Goal: Transaction & Acquisition: Purchase product/service

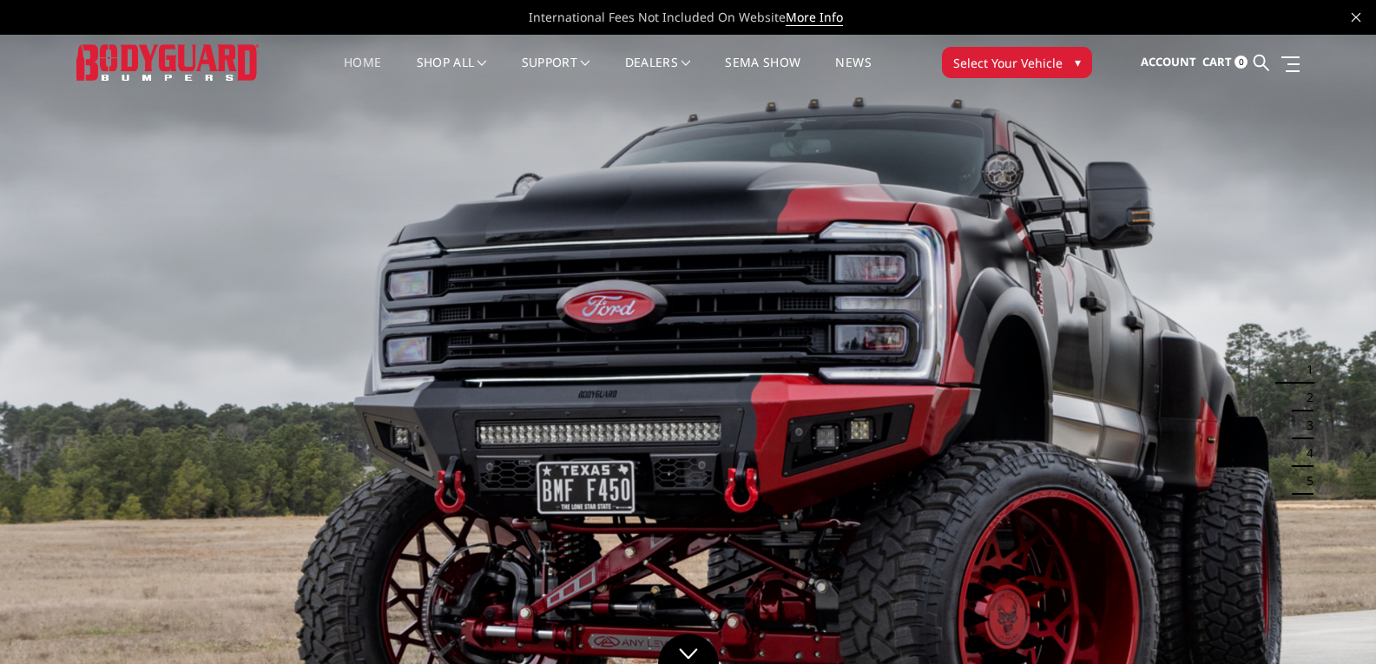
click at [1038, 60] on span "Select Your Vehicle" at bounding box center [1007, 63] width 109 height 18
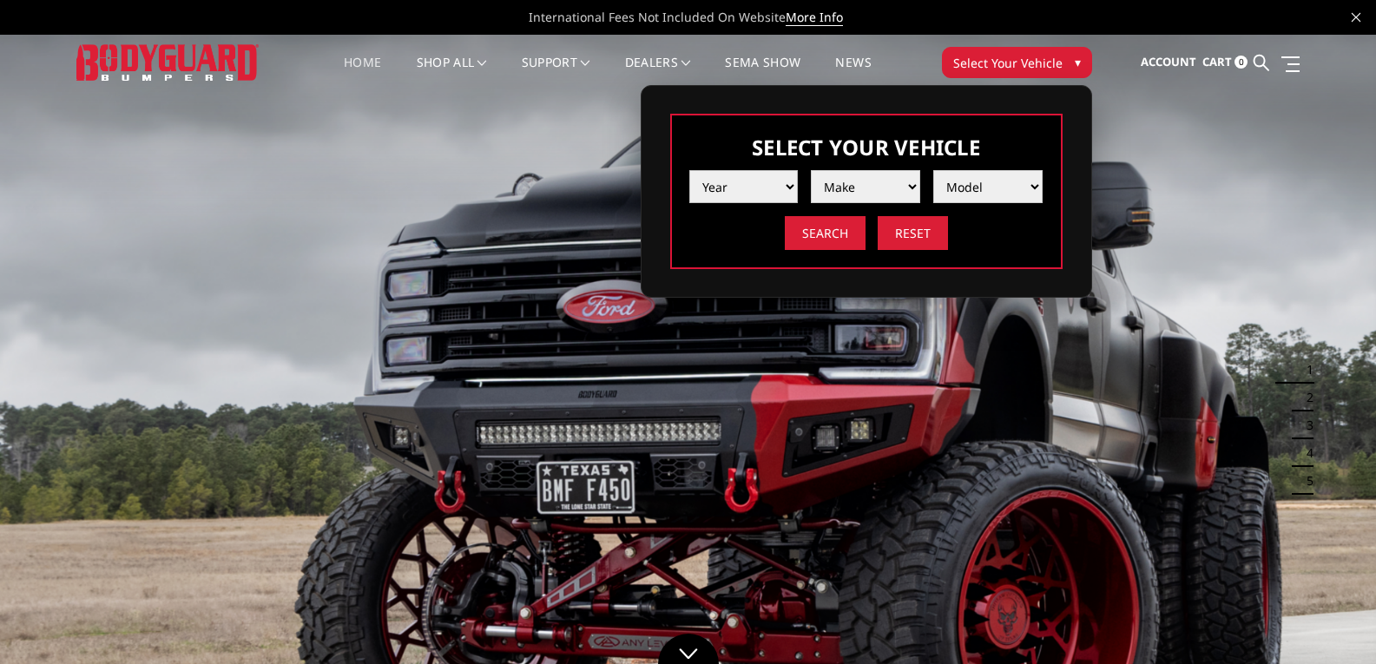
click at [700, 201] on select "Year 2025 2024 2023 2022 2021 2020 2019 2018 2017 2016 2015 2014 2013 2012 2011…" at bounding box center [743, 186] width 109 height 33
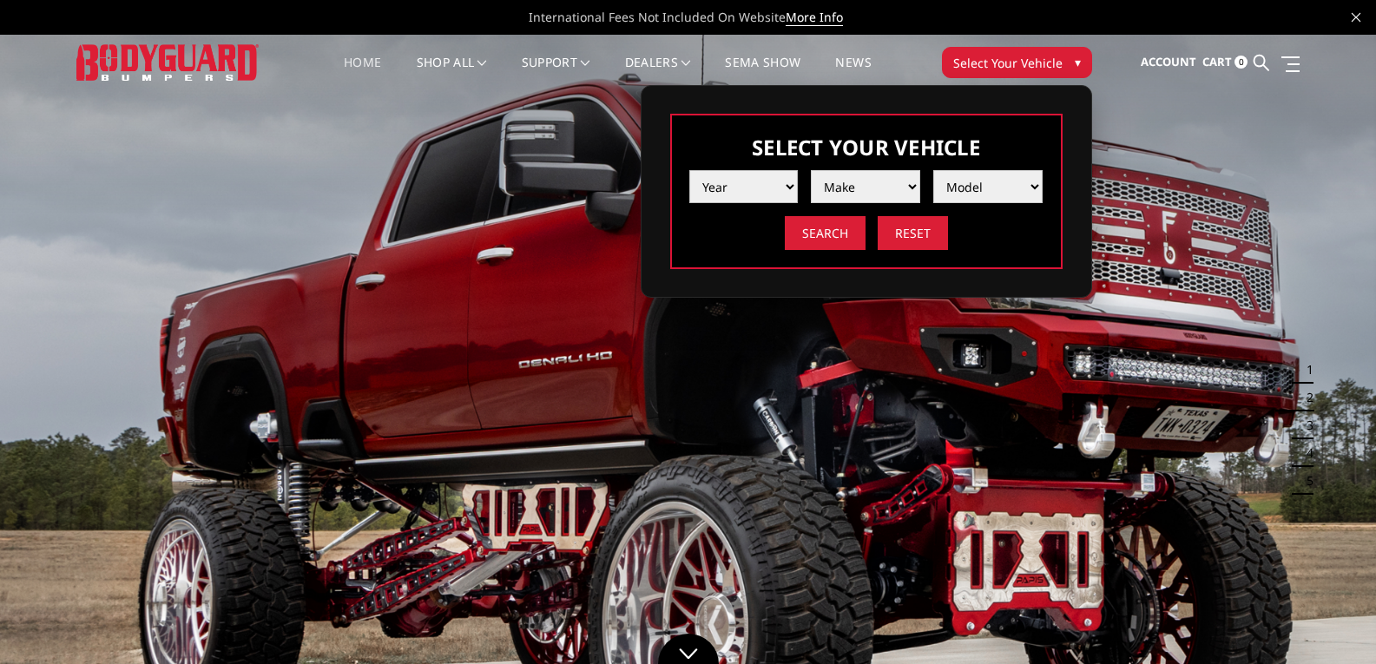
select select "yr_2024"
click at [689, 170] on select "Year 2025 2024 2023 2022 2021 2020 2019 2018 2017 2016 2015 2014 2013 2012 2011…" at bounding box center [743, 186] width 109 height 33
click at [846, 196] on select "Make Chevrolet Ford GMC Ram Toyota" at bounding box center [865, 186] width 109 height 33
select select "mk_ram"
click at [811, 170] on select "Make Chevrolet Ford GMC Ram Toyota" at bounding box center [865, 186] width 109 height 33
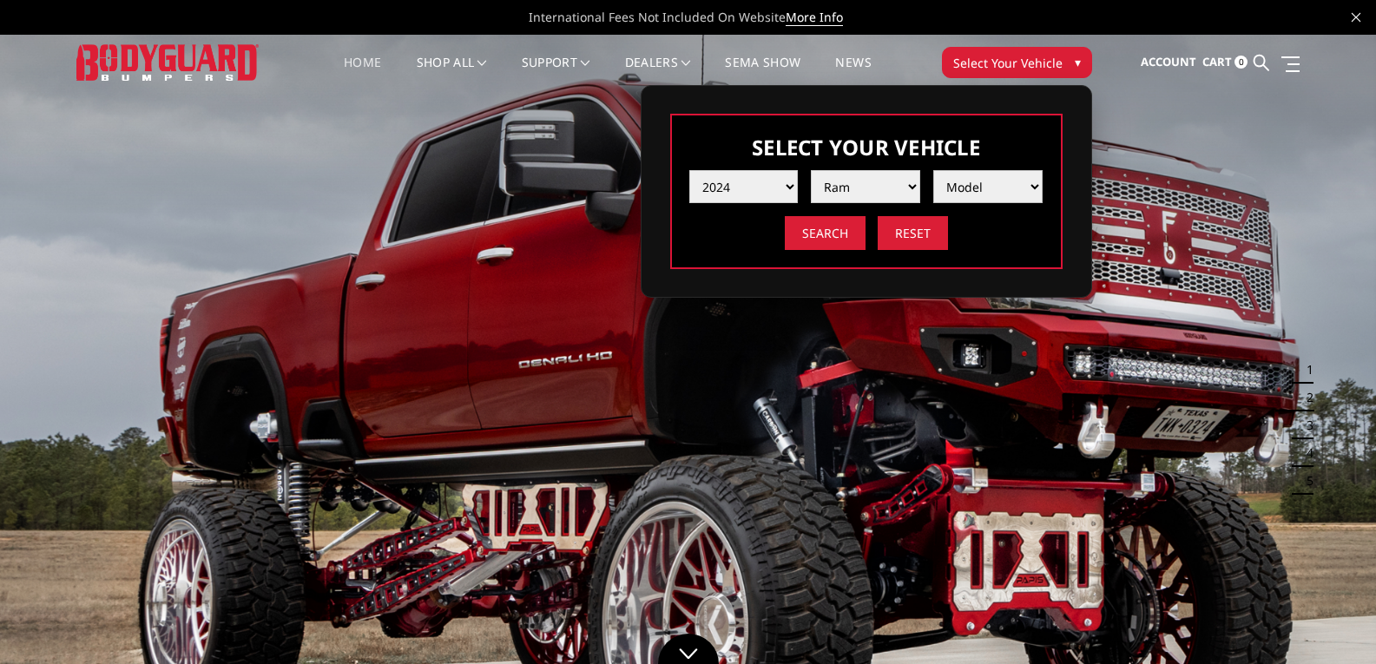
click at [982, 184] on select "Model 1500 6-Lug 1500 Rebel 2500 / 3500 4500 / 5500 TRX" at bounding box center [987, 186] width 109 height 33
select select "md_2500-3500"
click at [933, 170] on select "Model 1500 6-Lug 1500 Rebel 2500 / 3500 4500 / 5500 TRX" at bounding box center [987, 186] width 109 height 33
click at [836, 242] on input "Search" at bounding box center [825, 233] width 81 height 34
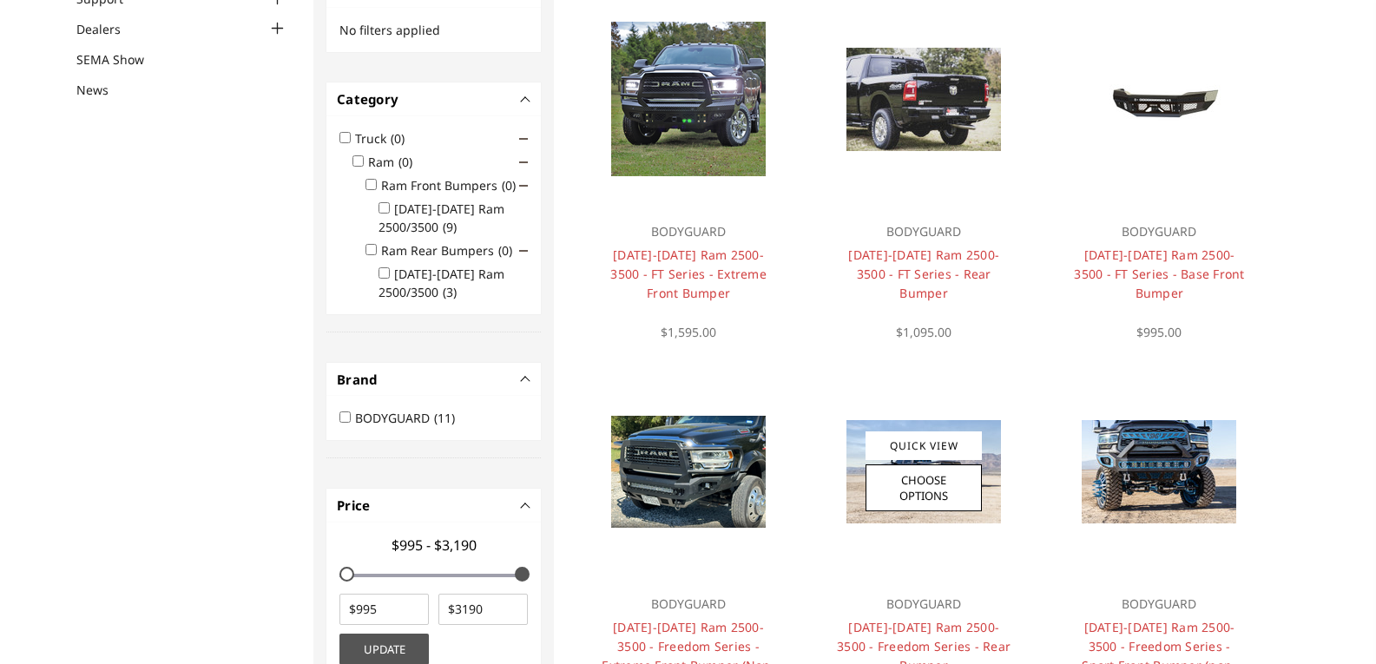
scroll to position [29, 0]
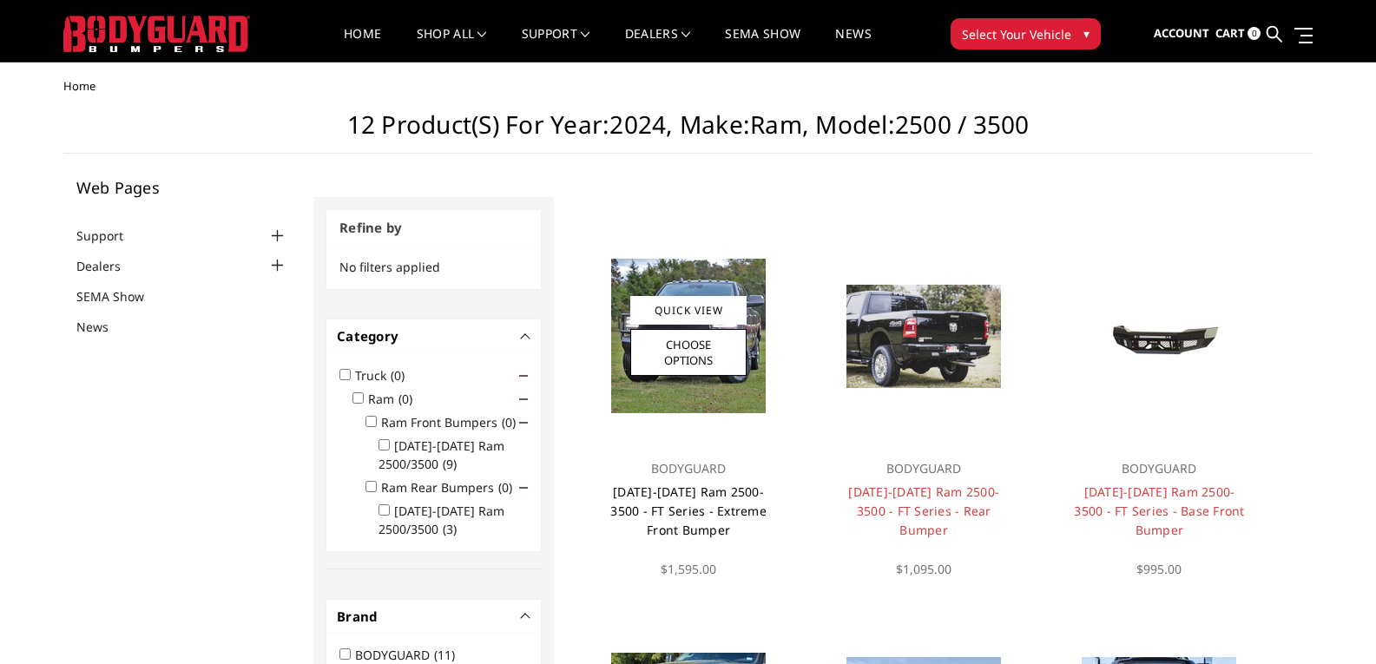
click at [728, 502] on link "2019-2025 Ram 2500-3500 - FT Series - Extreme Front Bumper" at bounding box center [688, 510] width 156 height 55
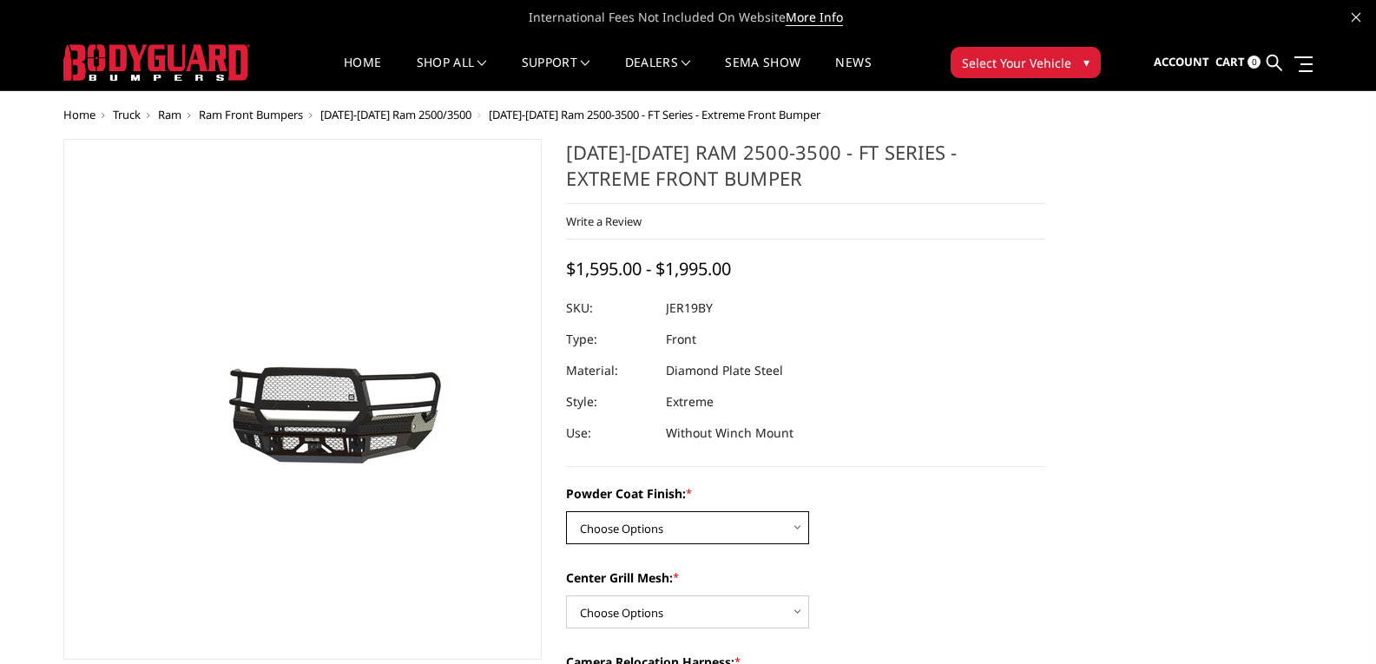
click at [724, 521] on select "Choose Options Bare Metal Gloss Black Powder Coat Textured Black Powder Coat" at bounding box center [687, 527] width 243 height 33
select select "3216"
click at [566, 511] on select "Choose Options Bare Metal Gloss Black Powder Coat Textured Black Powder Coat" at bounding box center [687, 527] width 243 height 33
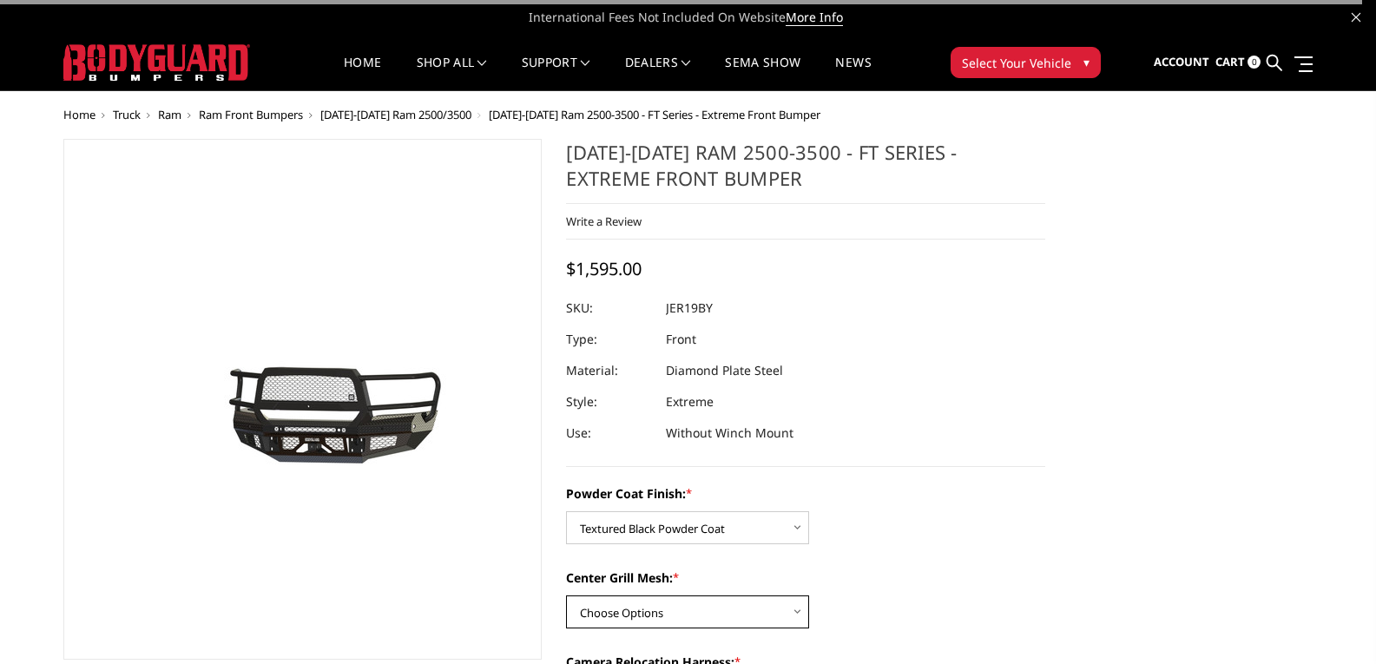
click at [673, 613] on select "Choose Options WITH Expanded Metal in Center Grill WITHOUT Expanded Metal in Ce…" at bounding box center [687, 611] width 243 height 33
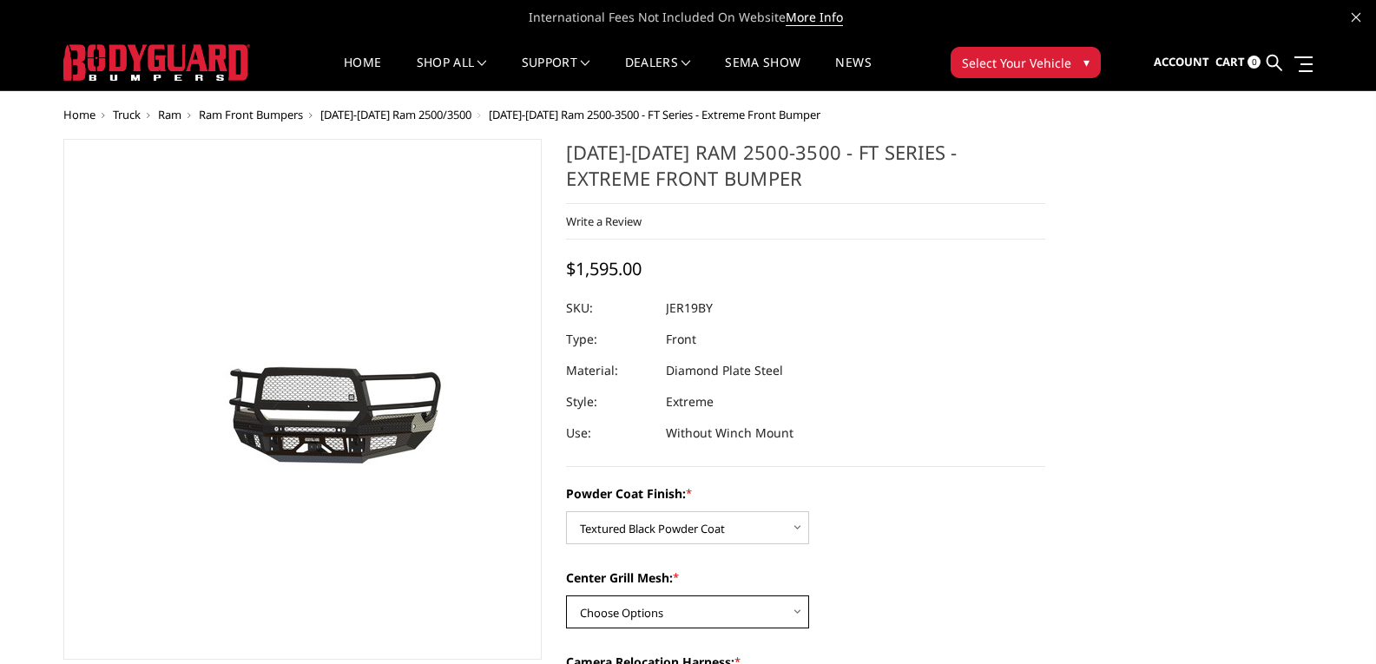
select select "3217"
click at [566, 595] on select "Choose Options WITH Expanded Metal in Center Grill WITHOUT Expanded Metal in Ce…" at bounding box center [687, 611] width 243 height 33
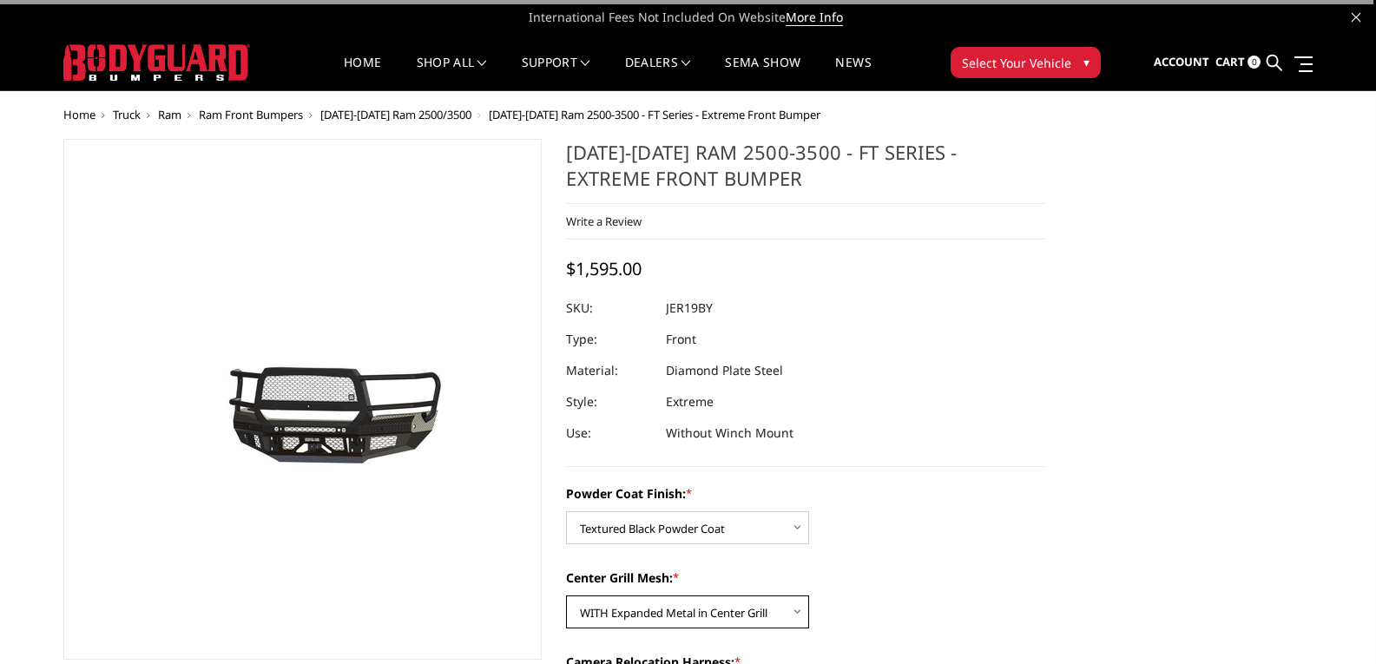
scroll to position [174, 0]
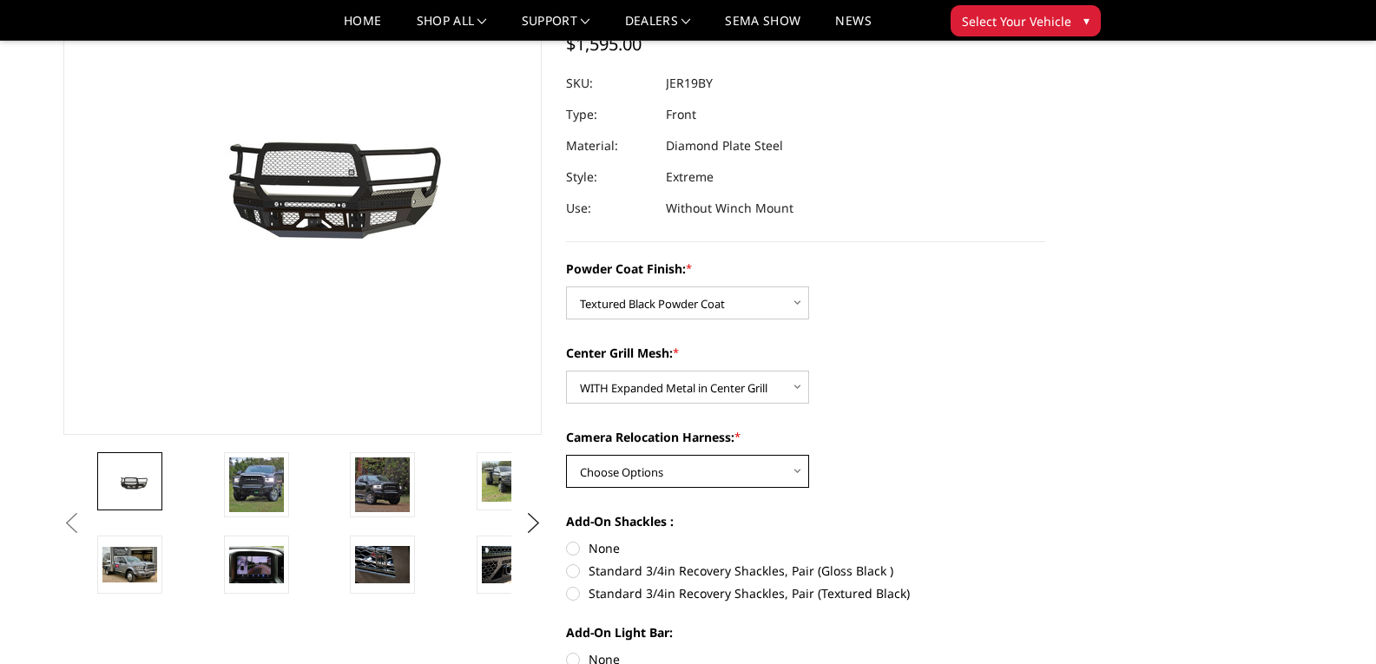
click at [720, 470] on select "Choose Options WITH Camera Relocation Harness WITHOUT Camera Relocation Harness" at bounding box center [687, 471] width 243 height 33
select select "3220"
click at [566, 455] on select "Choose Options WITH Camera Relocation Harness WITHOUT Camera Relocation Harness" at bounding box center [687, 471] width 243 height 33
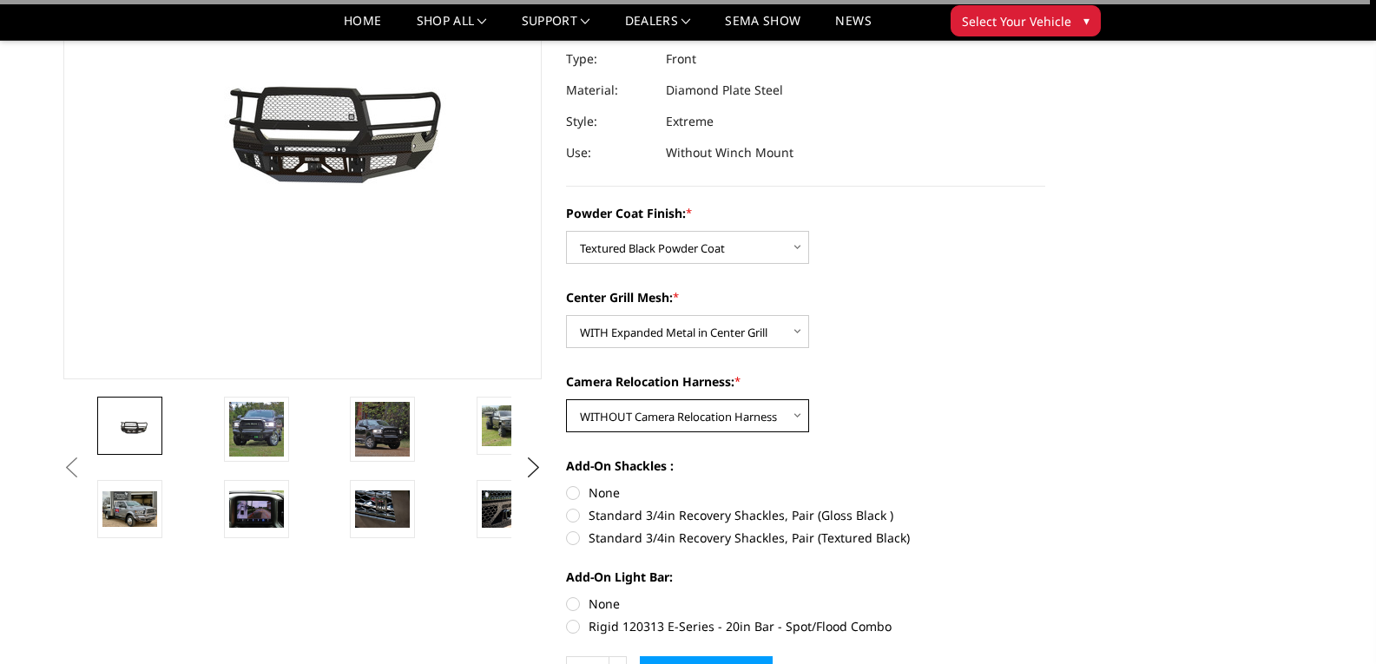
scroll to position [260, 0]
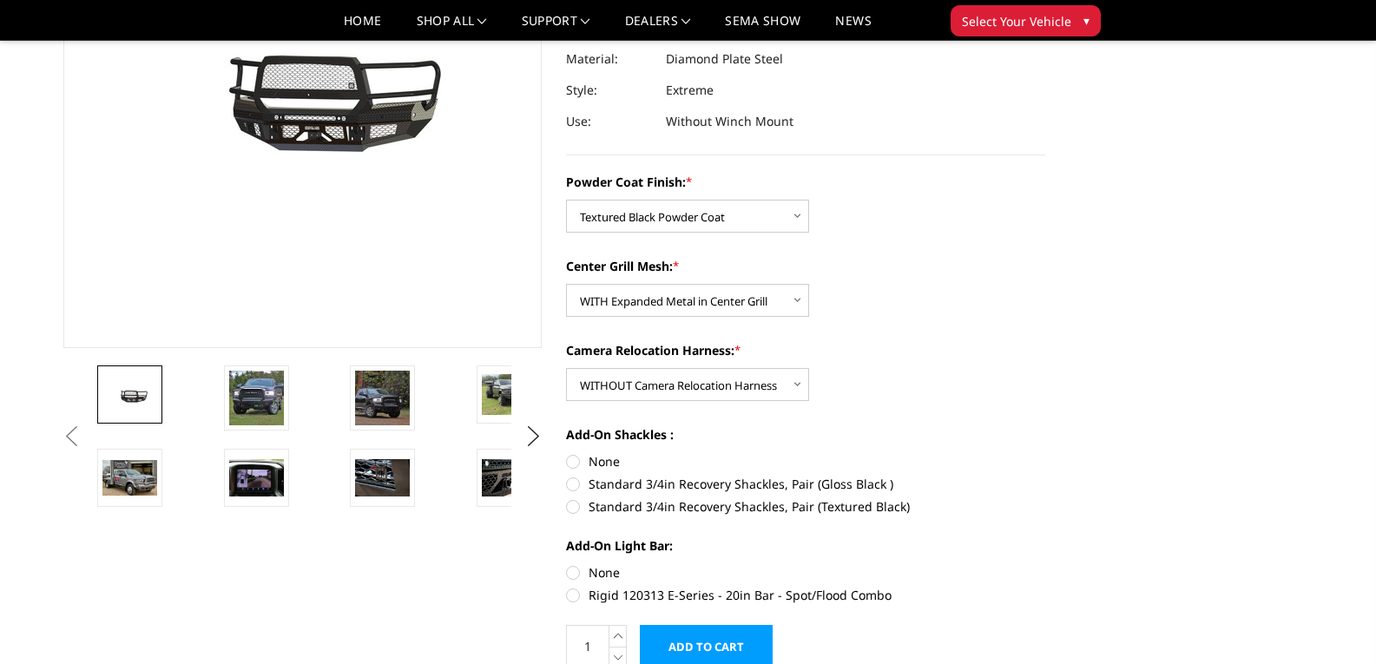
click at [595, 464] on label "None" at bounding box center [805, 461] width 479 height 18
click at [567, 453] on input "None" at bounding box center [566, 452] width 1 height 1
radio input "true"
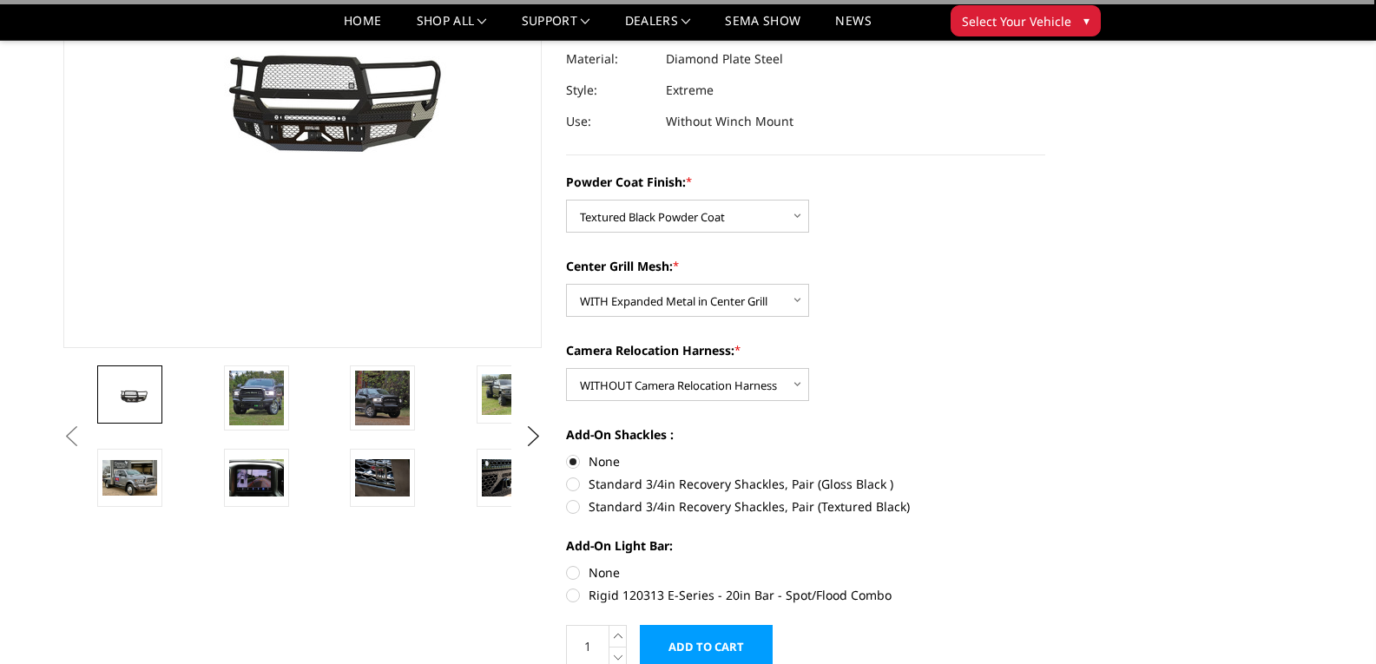
click at [610, 570] on label "None" at bounding box center [805, 572] width 479 height 18
click at [567, 564] on input "None" at bounding box center [566, 563] width 1 height 1
radio input "true"
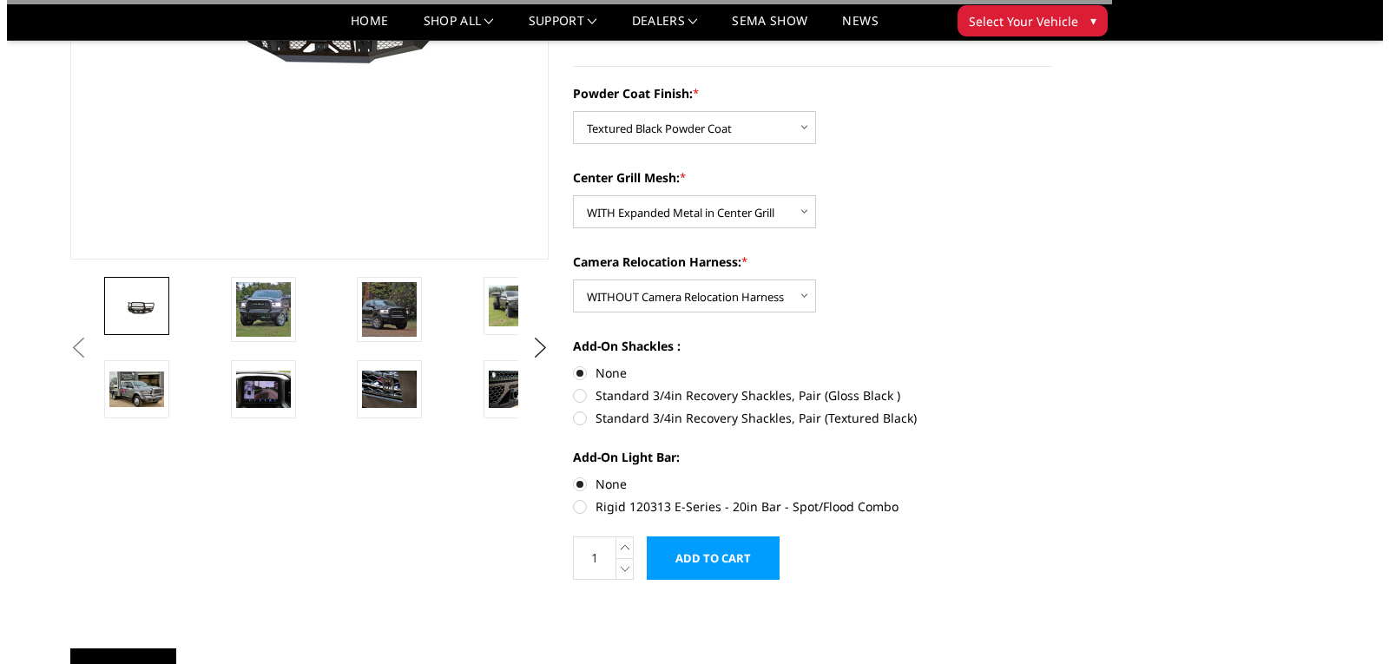
scroll to position [521, 0]
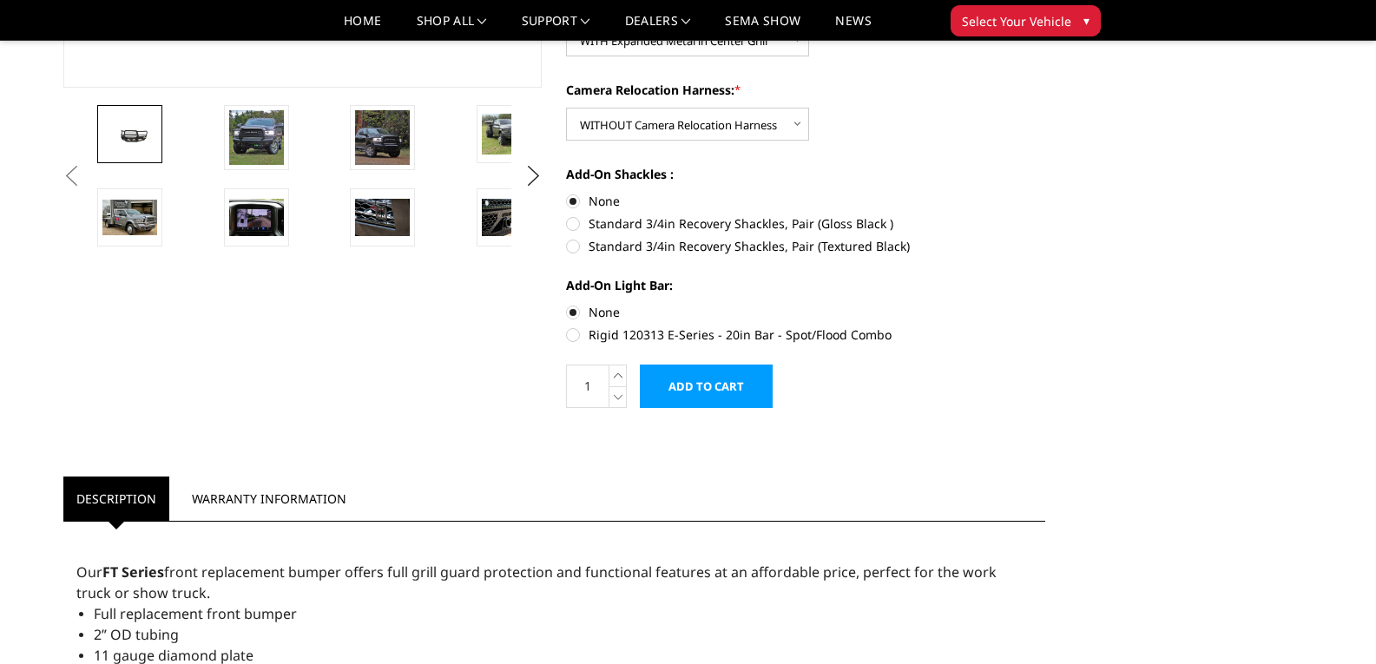
click at [723, 401] on input "Add to Cart" at bounding box center [706, 386] width 133 height 43
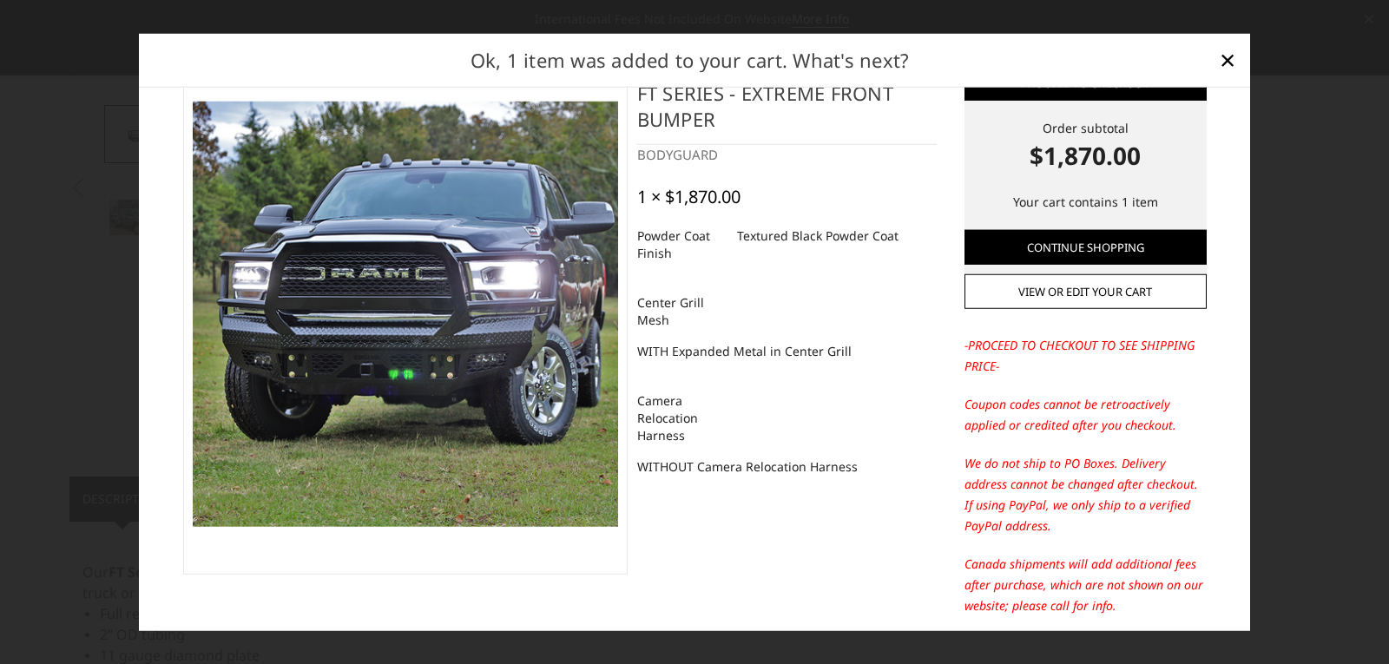
scroll to position [0, 0]
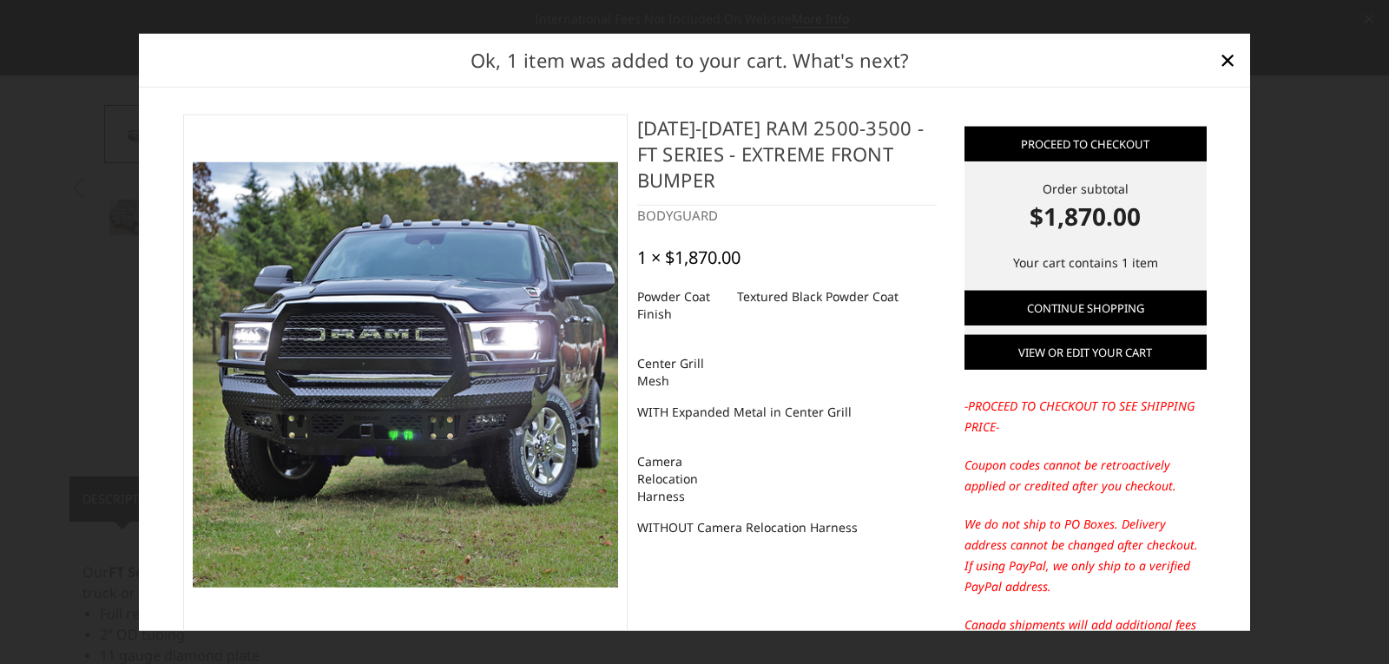
click at [1099, 345] on link "View or edit your cart" at bounding box center [1085, 352] width 242 height 35
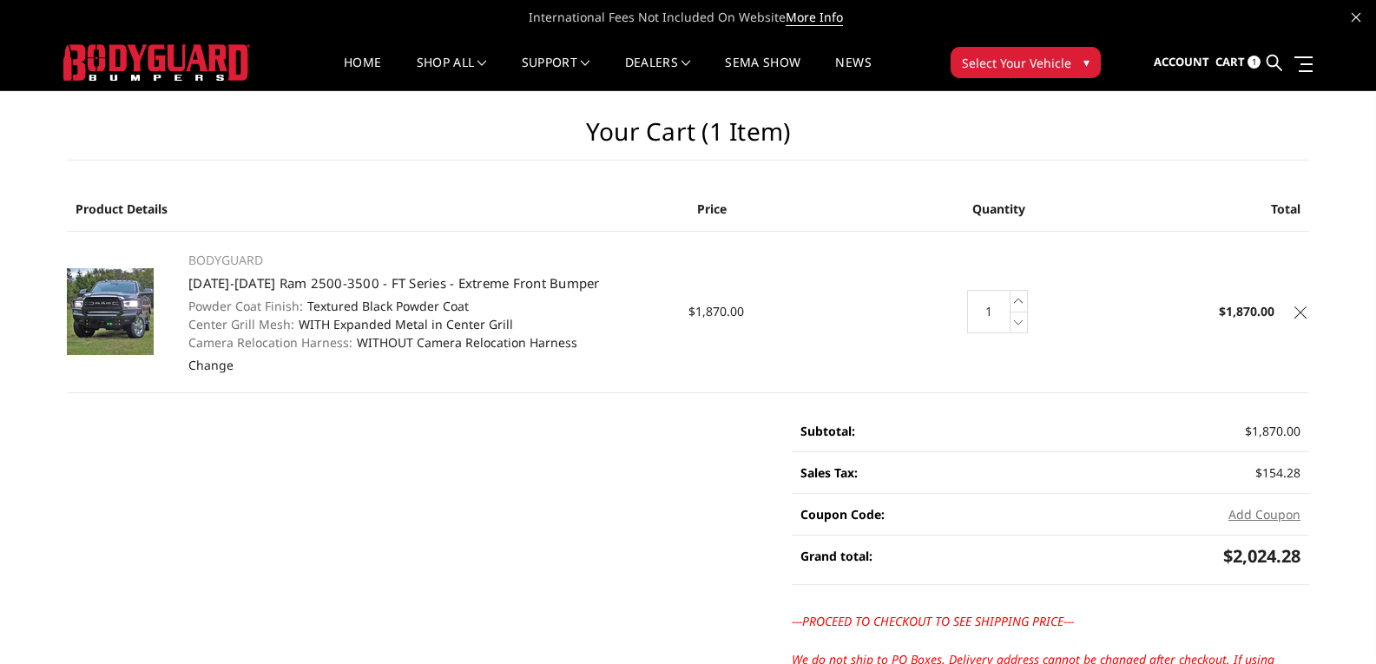
click at [162, 61] on img at bounding box center [156, 62] width 187 height 36
